Goal: Task Accomplishment & Management: Manage account settings

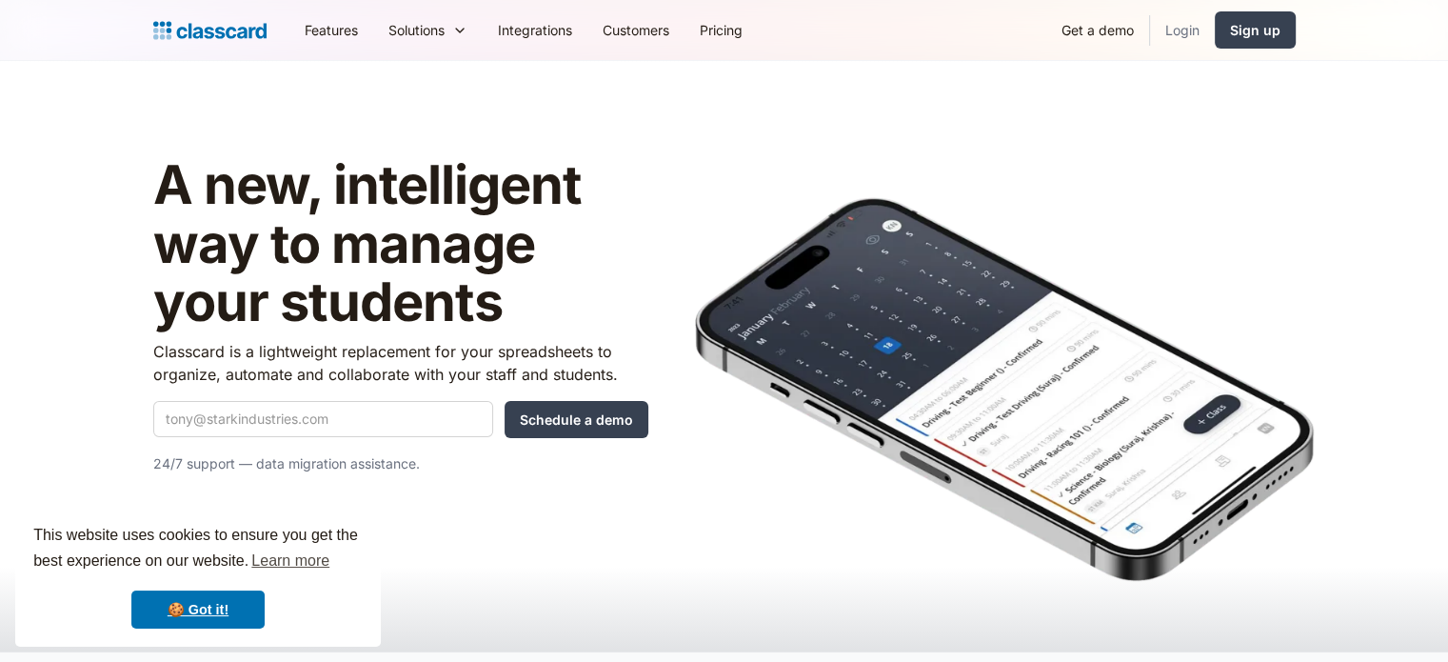
click at [1187, 25] on link "Login" at bounding box center [1182, 30] width 65 height 43
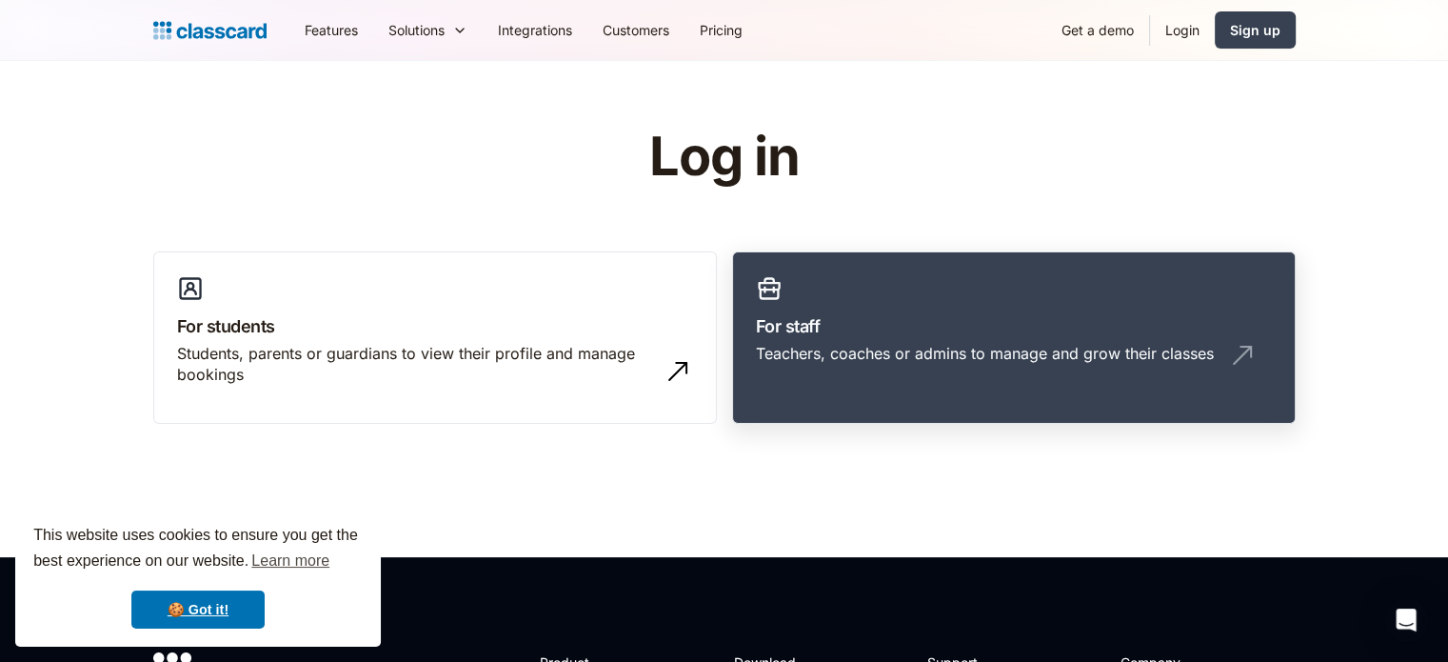
click at [1041, 345] on div "Teachers, coaches or admins to manage and grow their classes" at bounding box center [985, 353] width 458 height 21
